Goal: Task Accomplishment & Management: Manage account settings

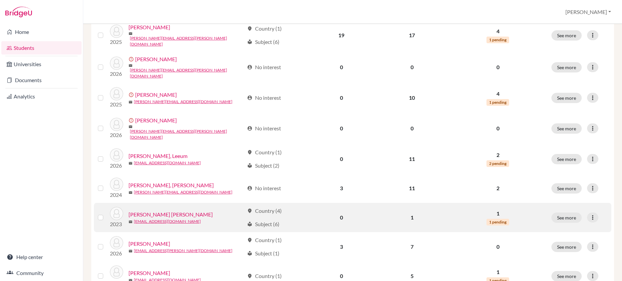
scroll to position [481, 0]
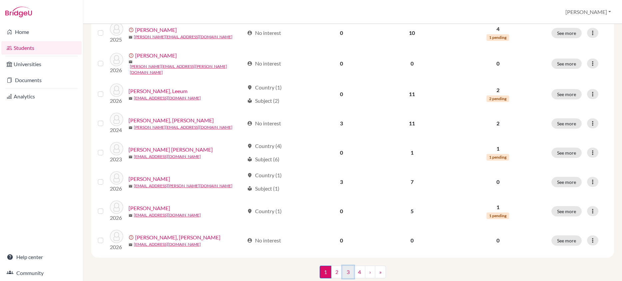
click at [344, 266] on link "3" at bounding box center [348, 272] width 12 height 13
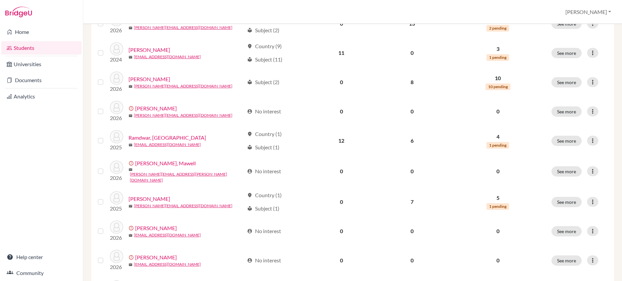
scroll to position [481, 0]
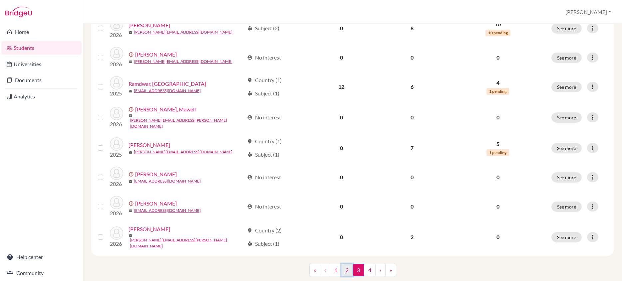
click at [344, 264] on link "2" at bounding box center [347, 270] width 12 height 13
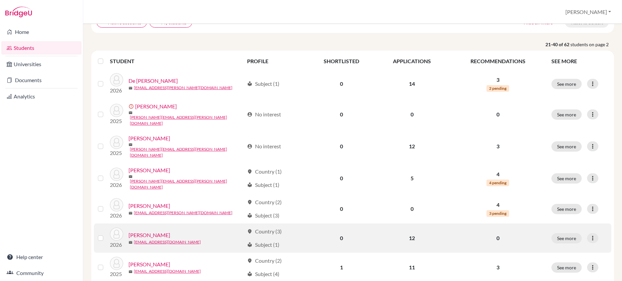
scroll to position [96, 0]
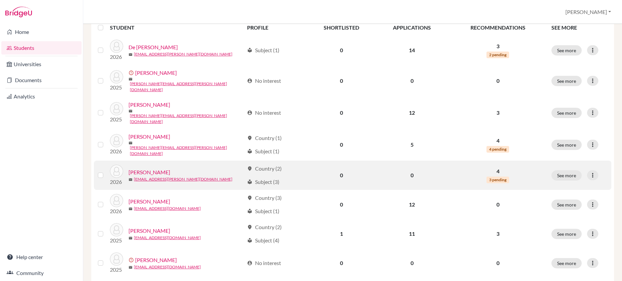
click at [151, 169] on link "[PERSON_NAME]" at bounding box center [150, 173] width 42 height 8
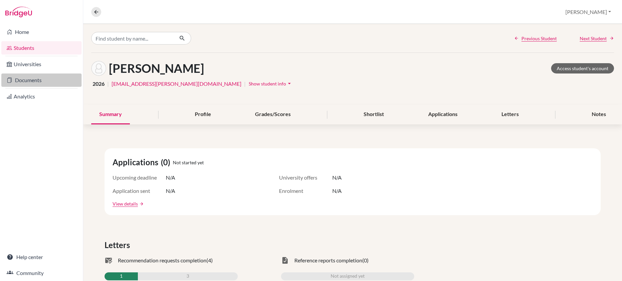
click at [30, 83] on link "Documents" at bounding box center [41, 80] width 80 height 13
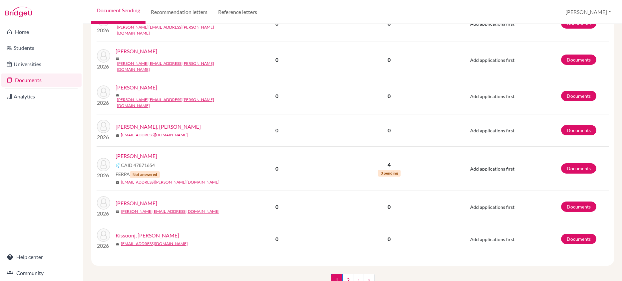
scroll to position [806, 0]
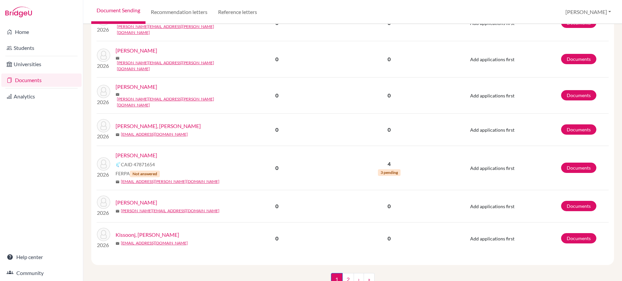
click at [136, 152] on link "[PERSON_NAME]" at bounding box center [137, 156] width 42 height 8
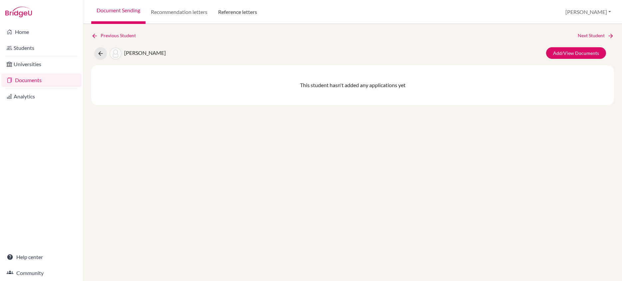
click at [245, 14] on link "Reference letters" at bounding box center [238, 12] width 50 height 24
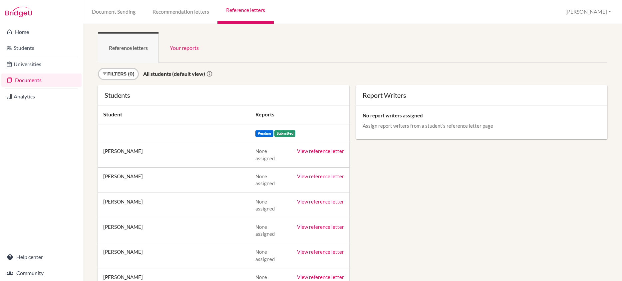
click at [38, 81] on link "Documents" at bounding box center [41, 80] width 80 height 13
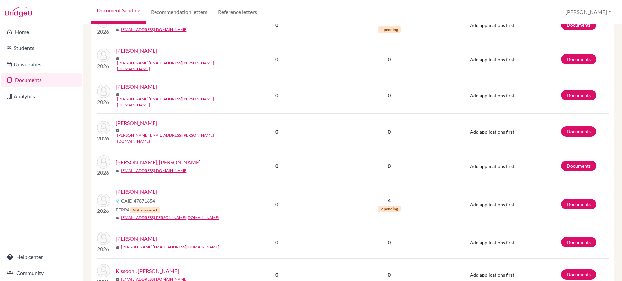
scroll to position [801, 0]
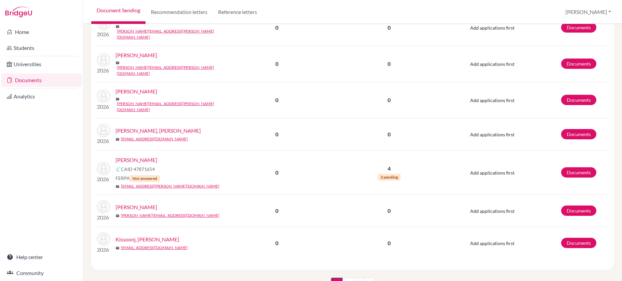
click at [135, 156] on link "[PERSON_NAME]" at bounding box center [137, 160] width 42 height 8
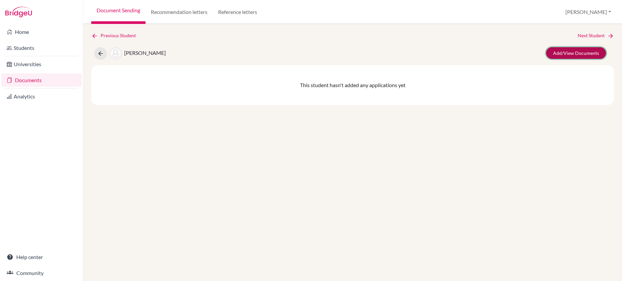
click at [583, 54] on link "Add/View Documents" at bounding box center [576, 53] width 60 height 12
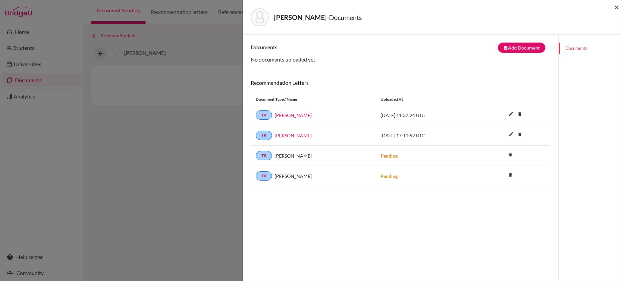
click at [618, 8] on span "×" at bounding box center [617, 7] width 5 height 10
